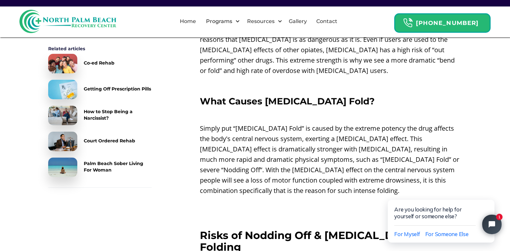
scroll to position [906, 0]
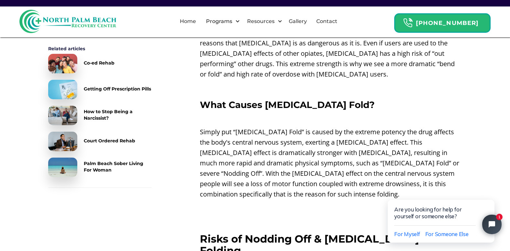
click at [65, 92] on img at bounding box center [62, 89] width 29 height 19
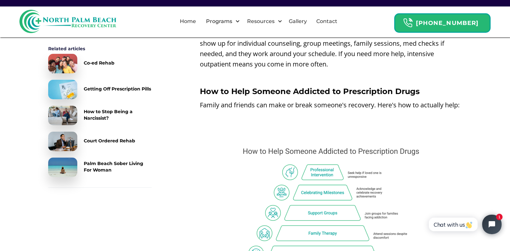
scroll to position [2712, 0]
